Goal: Transaction & Acquisition: Download file/media

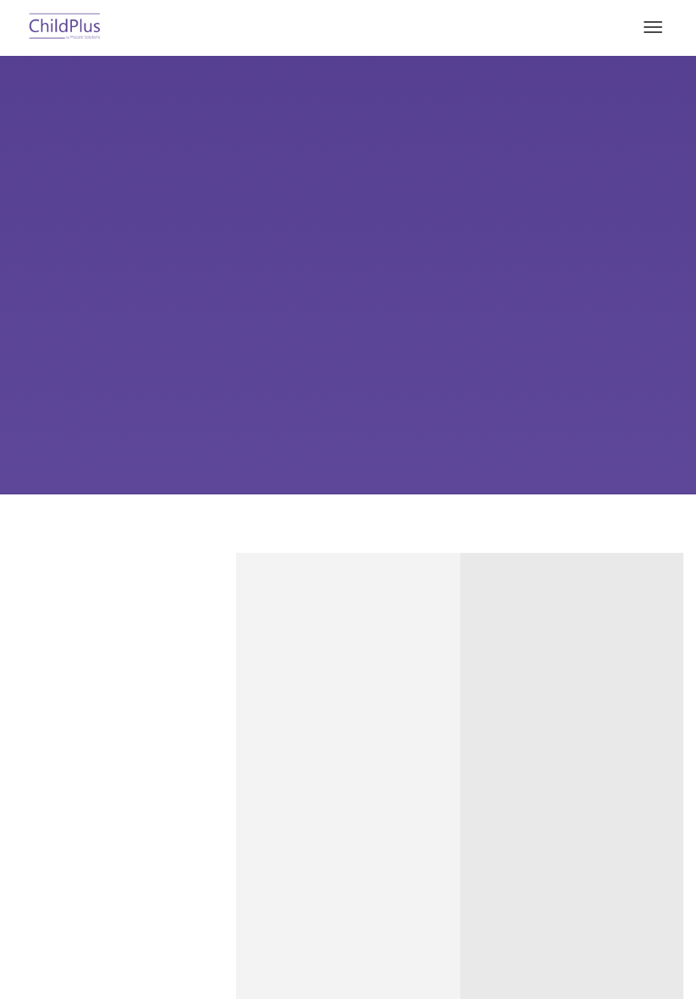
type input ""
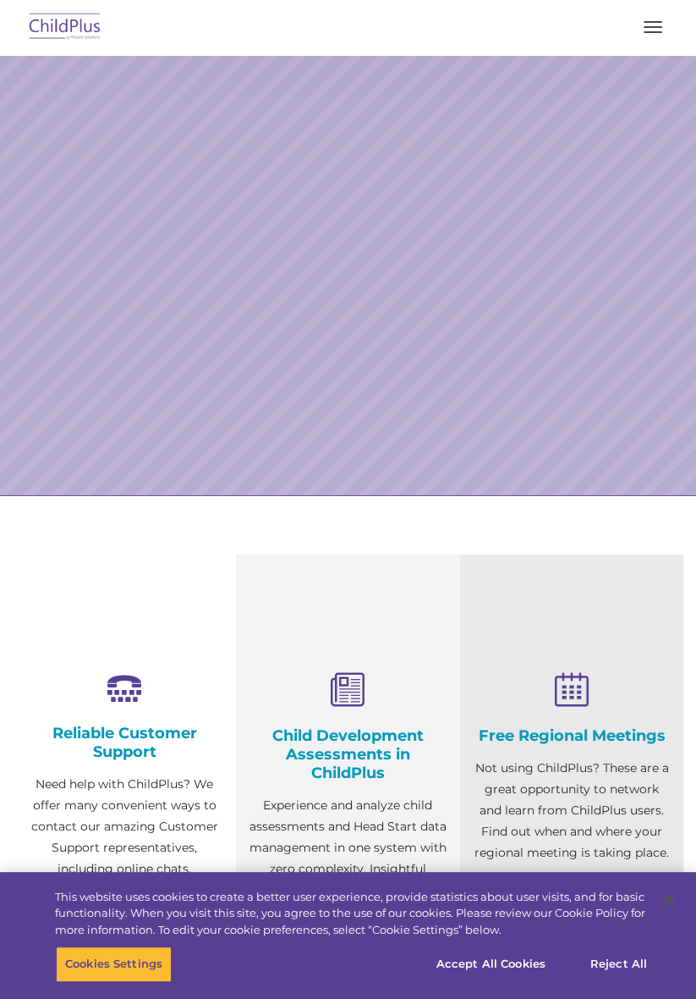
select select "MEDIUM"
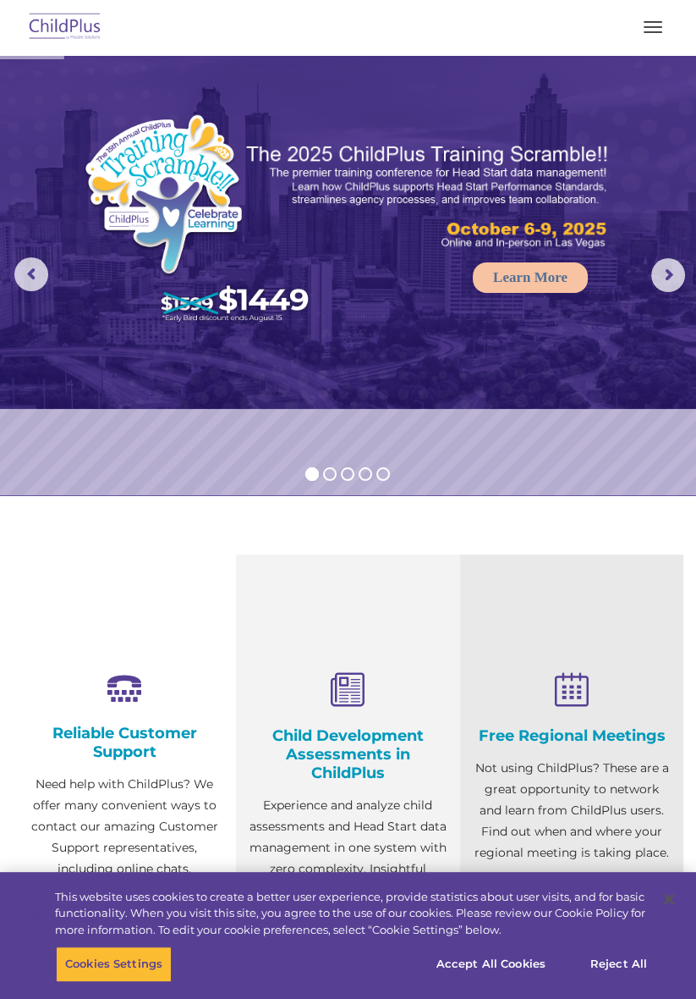
click at [655, 30] on button "button" at bounding box center [654, 27] width 36 height 27
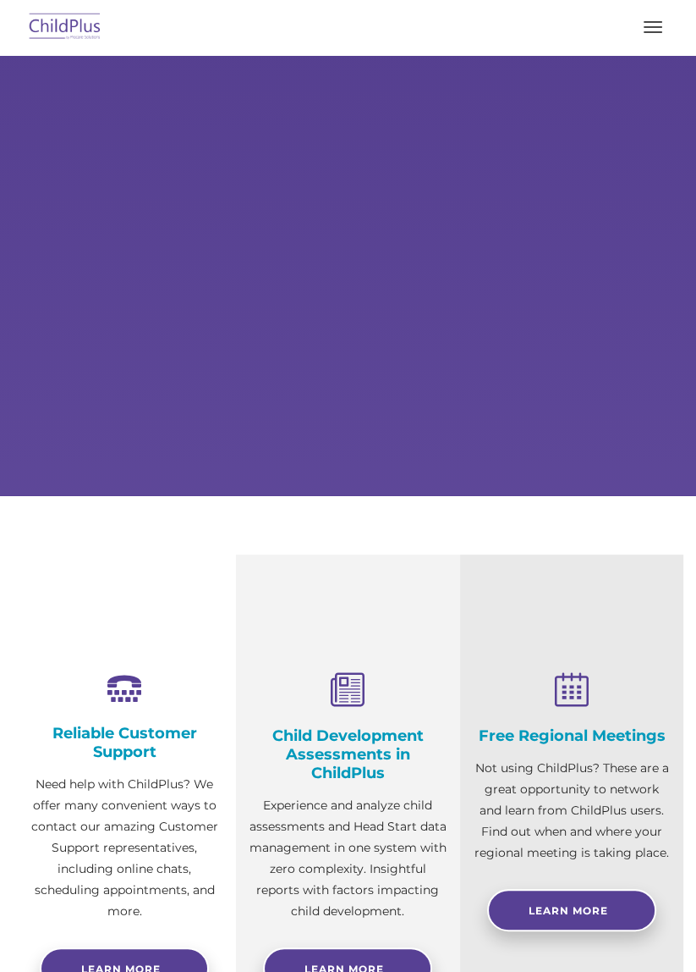
select select "MEDIUM"
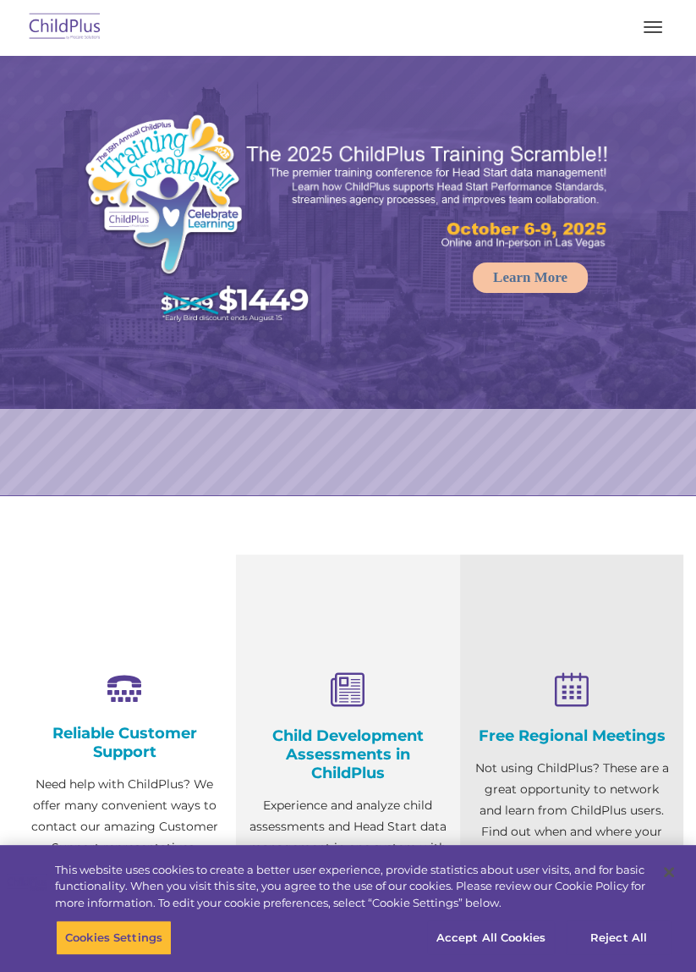
click at [652, 31] on span "button" at bounding box center [653, 32] width 19 height 2
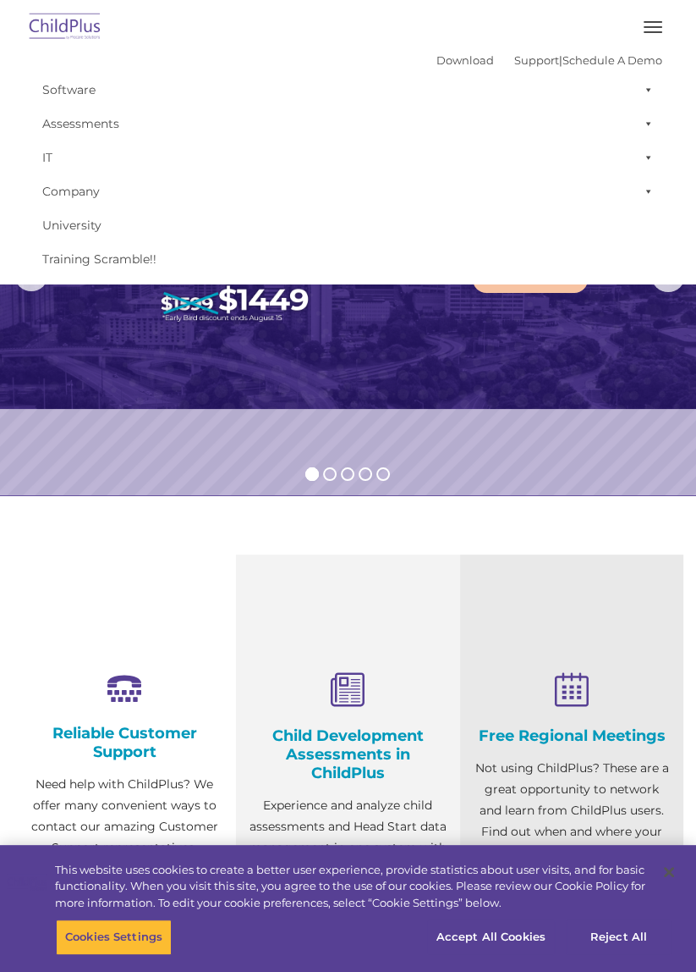
click at [657, 30] on button "button" at bounding box center [654, 27] width 36 height 27
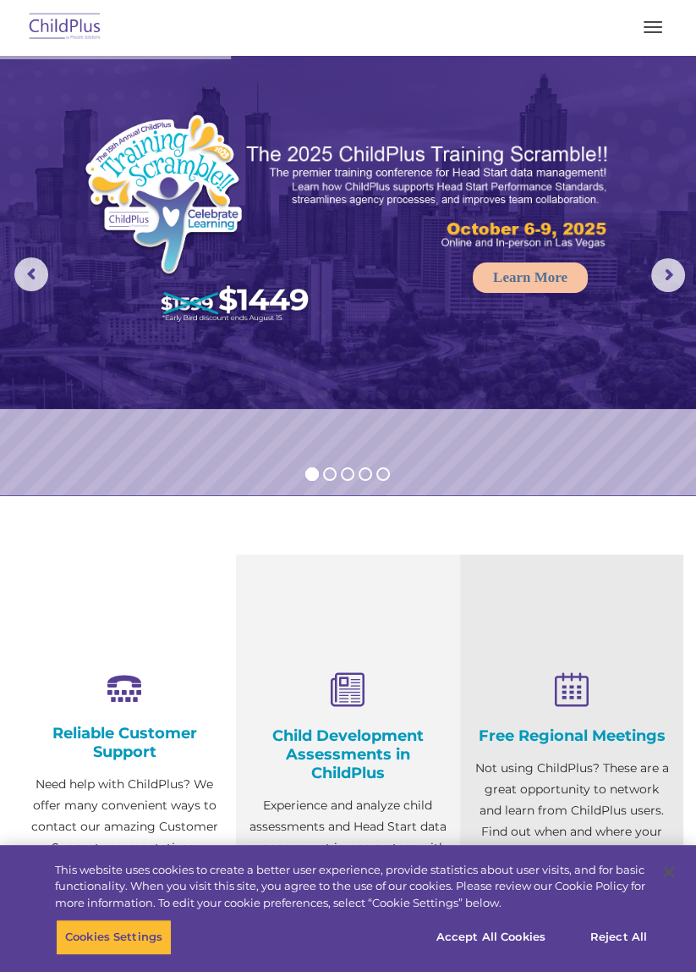
click at [667, 15] on button "button" at bounding box center [654, 27] width 36 height 27
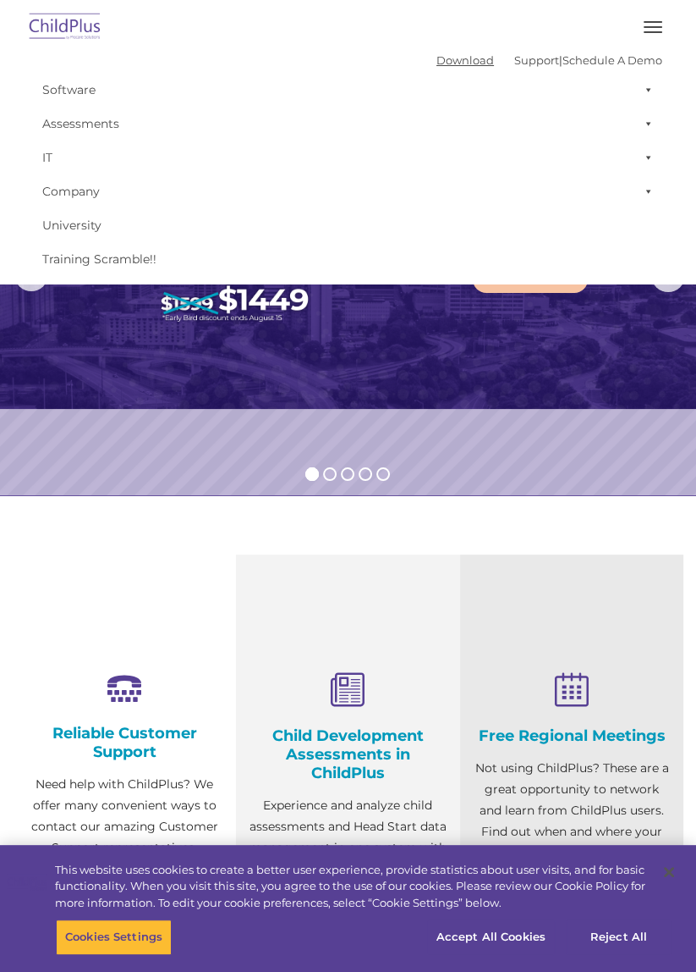
click at [437, 58] on link "Download" at bounding box center [466, 60] width 58 height 14
